Goal: Transaction & Acquisition: Purchase product/service

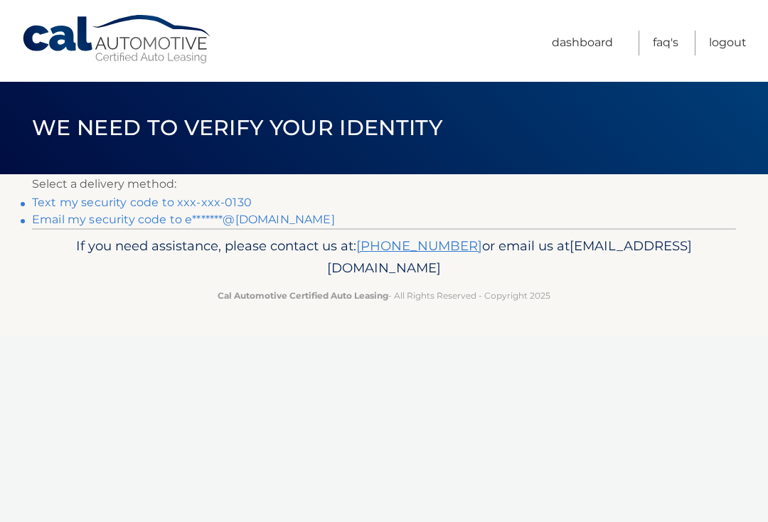
click at [199, 195] on link "Text my security code to xxx-xxx-0130" at bounding box center [142, 202] width 220 height 14
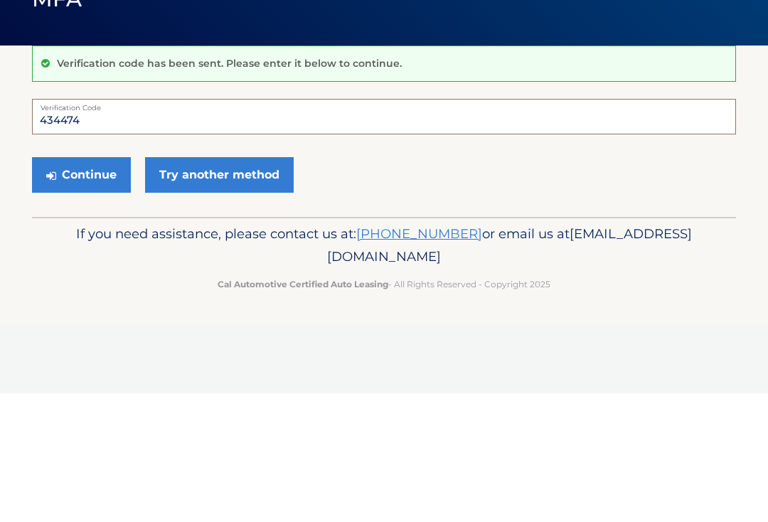
type input "434474"
click at [97, 286] on button "Continue" at bounding box center [81, 304] width 99 height 36
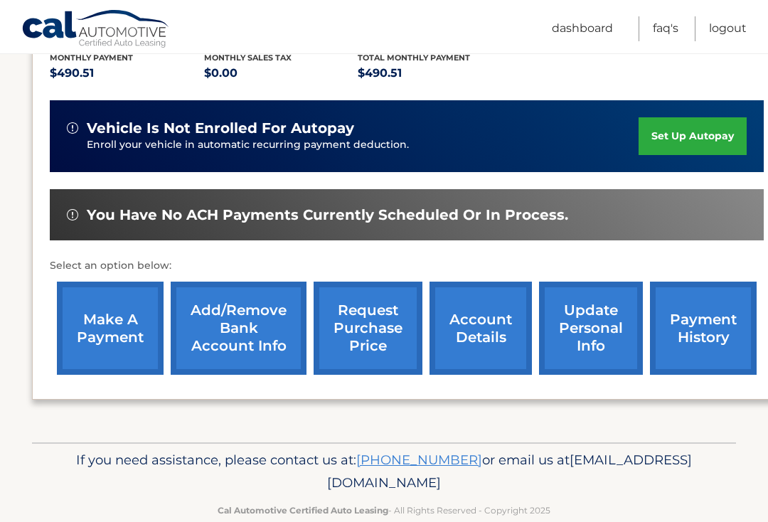
scroll to position [332, 0]
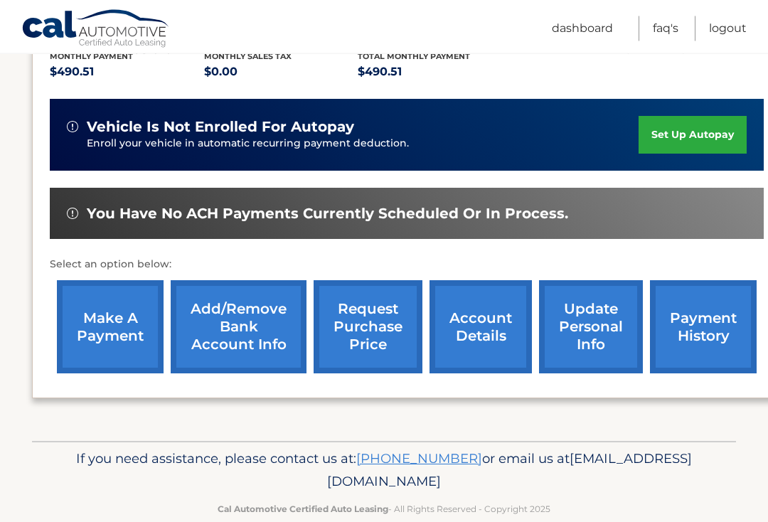
click at [105, 327] on link "make a payment" at bounding box center [110, 327] width 107 height 93
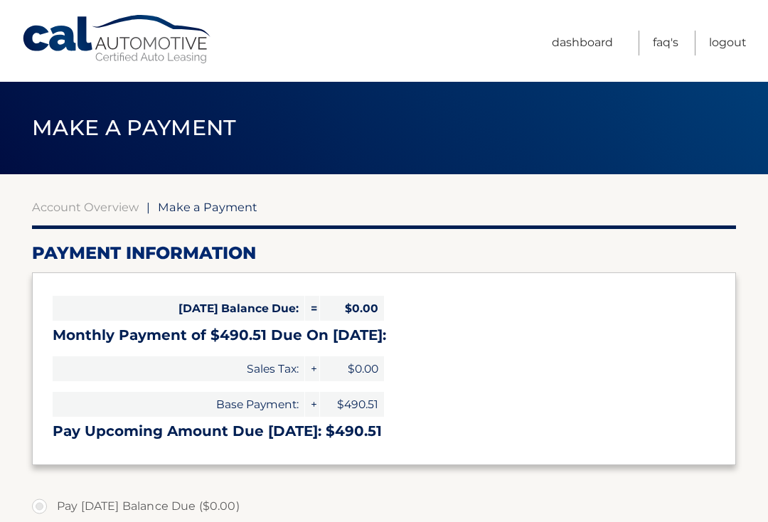
select select "MmM2MGZlZGMtNjQ4OC00ZGM1LWIzODgtMjhkOGJkYzg2YTE1"
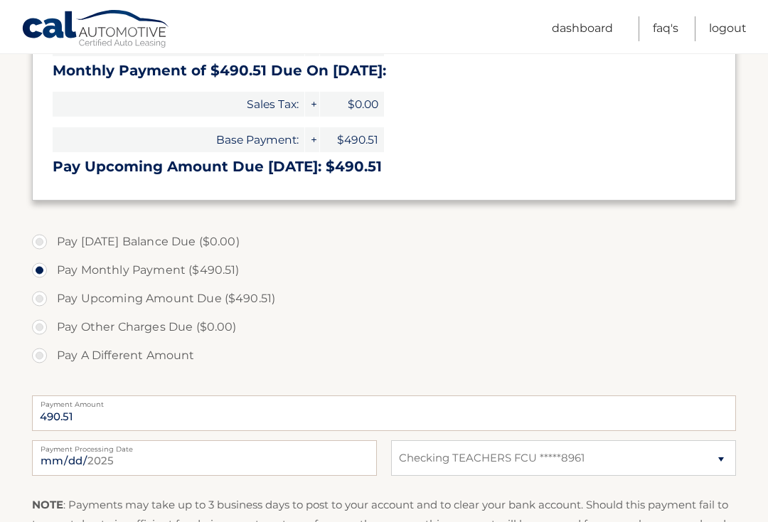
scroll to position [265, 0]
click at [269, 459] on input "2025-08-29" at bounding box center [204, 457] width 345 height 36
type input "2025-09-24"
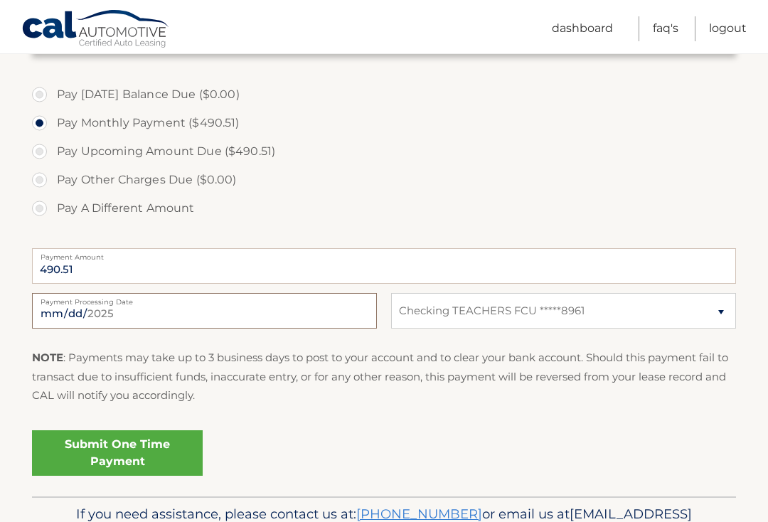
scroll to position [441, 0]
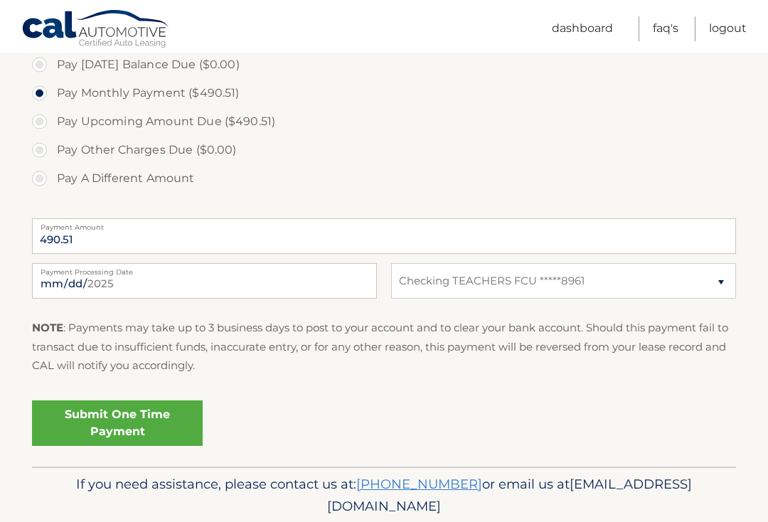
click at [113, 417] on link "Submit One Time Payment" at bounding box center [117, 422] width 171 height 45
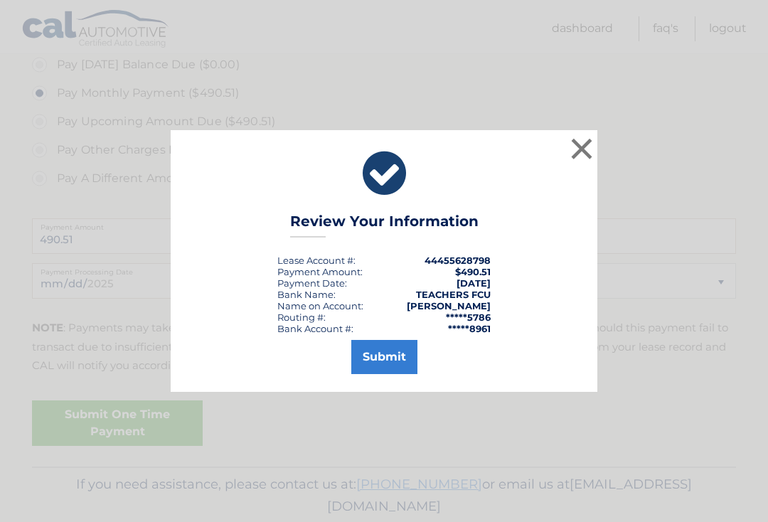
click at [368, 374] on button "Submit" at bounding box center [384, 357] width 66 height 34
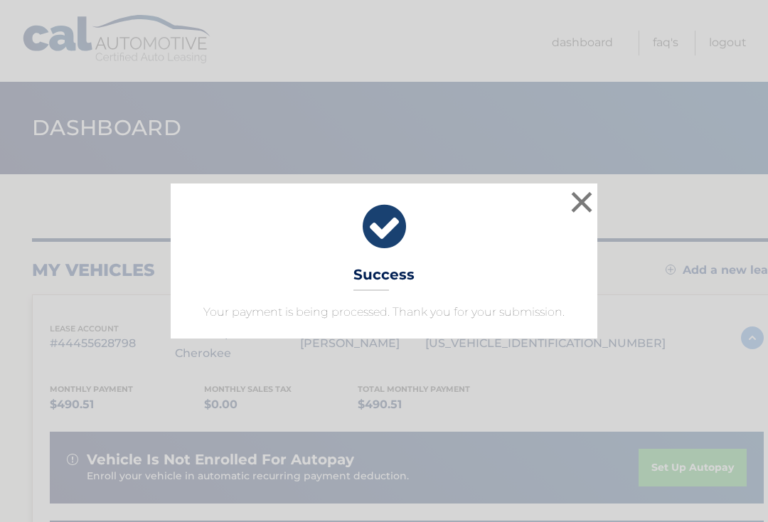
click at [575, 197] on button "×" at bounding box center [581, 202] width 28 height 28
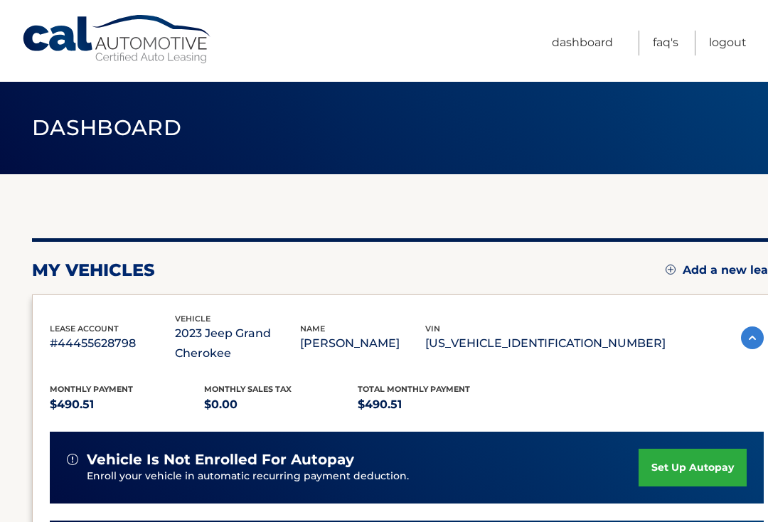
click at [721, 53] on link "Logout" at bounding box center [728, 43] width 38 height 25
